Goal: Information Seeking & Learning: Learn about a topic

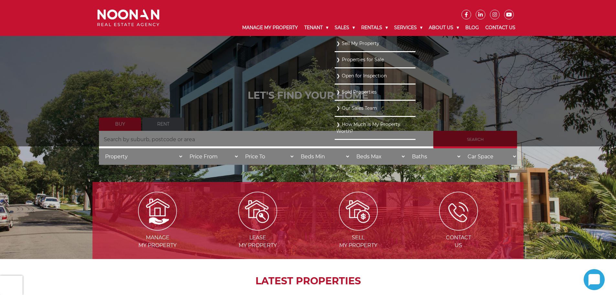
click at [335, 42] on ul "Sell My Property Properties for Sale Open for Inspection Sold Properties Our Sa…" at bounding box center [375, 91] width 81 height 110
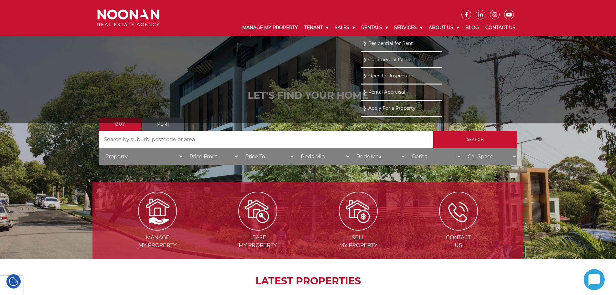
click at [373, 46] on link "Residential for Rent" at bounding box center [402, 43] width 78 height 9
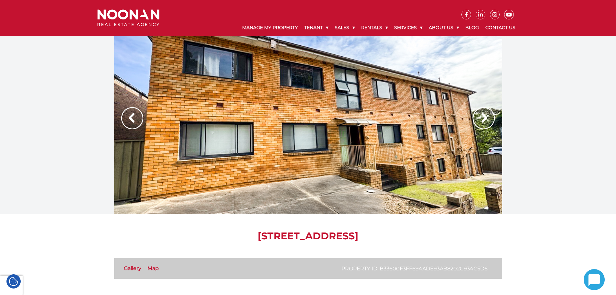
click at [476, 124] on img at bounding box center [484, 118] width 22 height 22
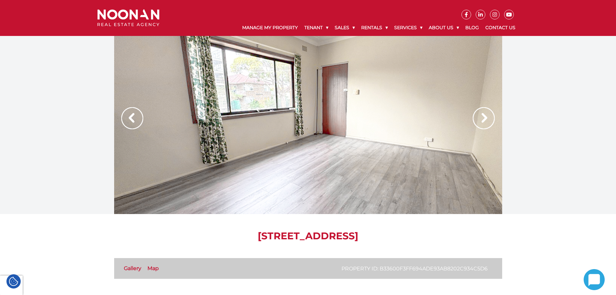
click at [481, 121] on img at bounding box center [484, 118] width 22 height 22
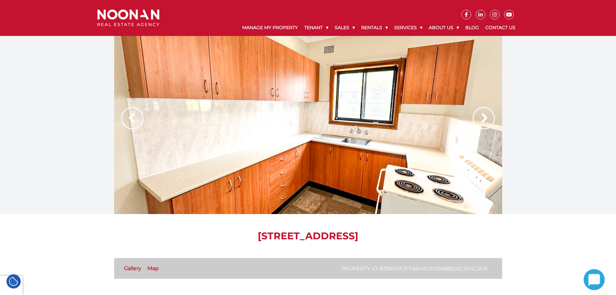
click at [482, 121] on img at bounding box center [484, 118] width 22 height 22
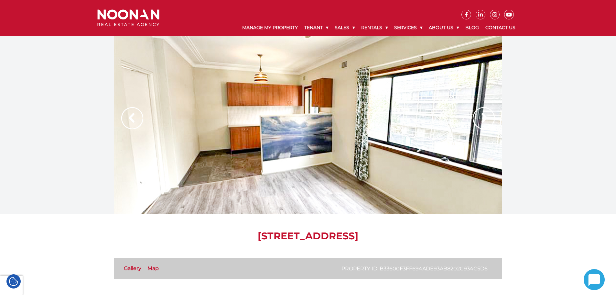
click at [482, 121] on img at bounding box center [484, 118] width 22 height 22
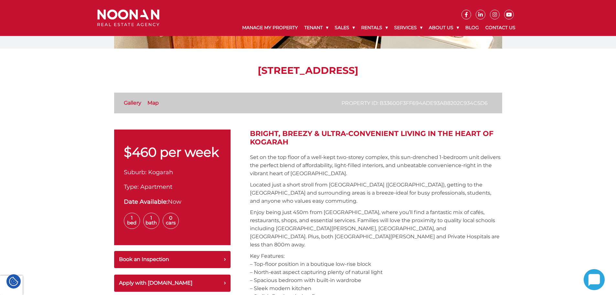
scroll to position [32, 0]
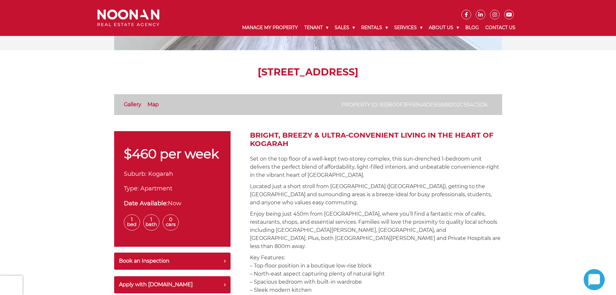
scroll to position [129, 0]
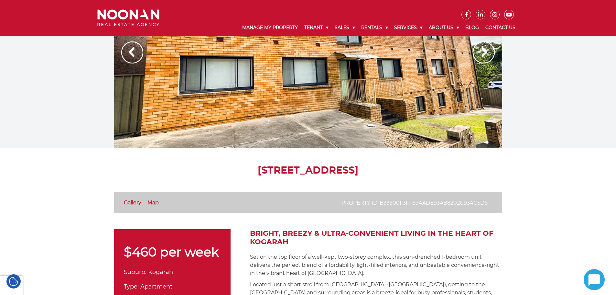
scroll to position [0, 0]
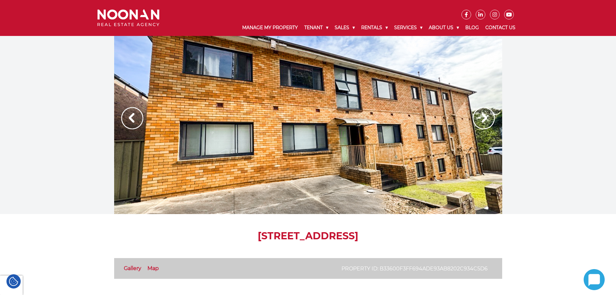
click at [60, 172] on div at bounding box center [308, 125] width 616 height 178
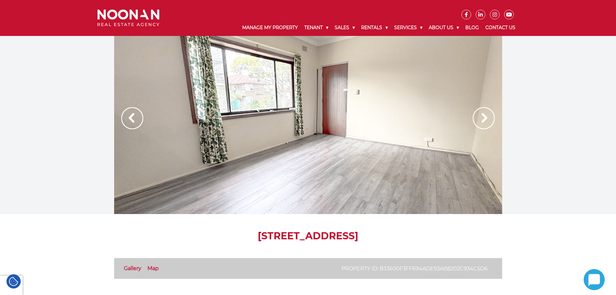
drag, startPoint x: 101, startPoint y: 232, endPoint x: 97, endPoint y: 231, distance: 3.9
drag, startPoint x: 189, startPoint y: 235, endPoint x: 315, endPoint y: 241, distance: 126.7
click at [315, 241] on h1 "[STREET_ADDRESS]" at bounding box center [308, 236] width 388 height 12
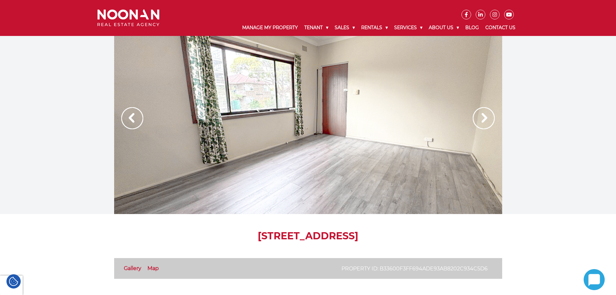
click at [295, 237] on h1 "[STREET_ADDRESS]" at bounding box center [308, 236] width 388 height 12
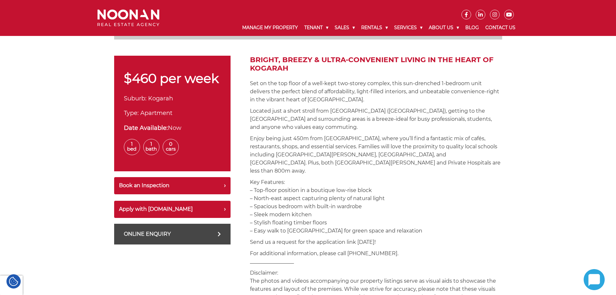
scroll to position [143, 0]
